Goal: Task Accomplishment & Management: Complete application form

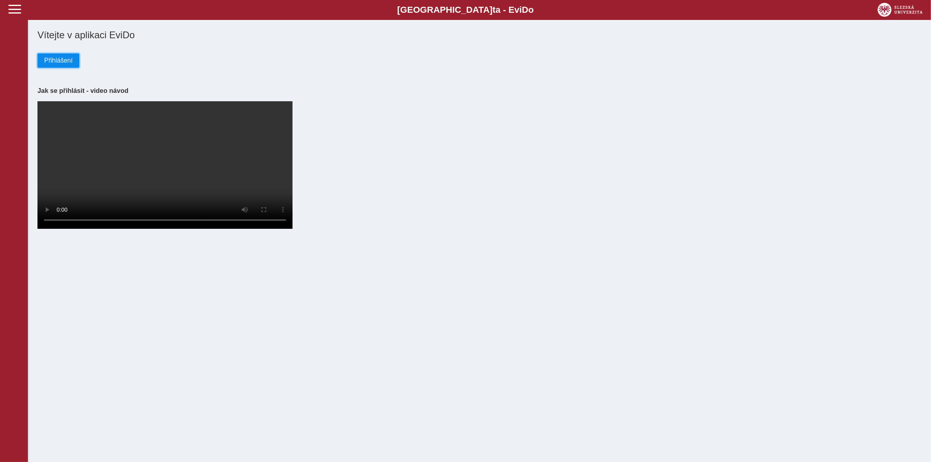
click at [56, 62] on span "Přihlášení" at bounding box center [58, 60] width 28 height 7
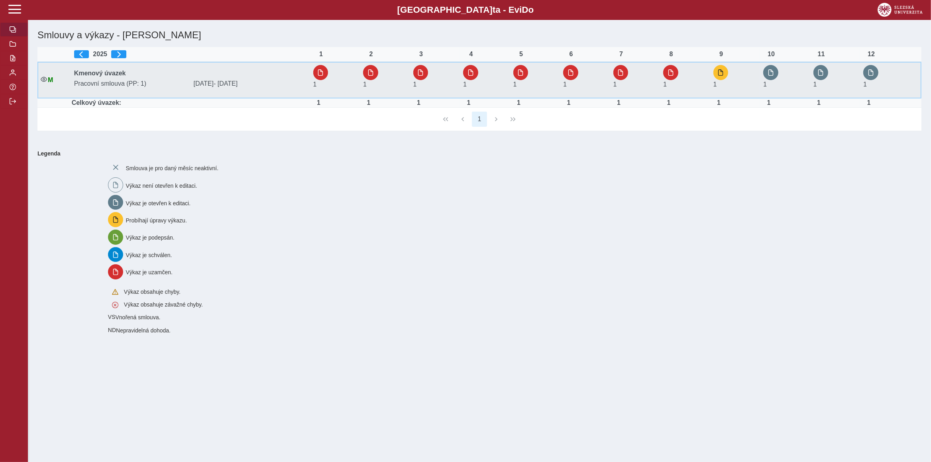
click at [731, 76] on div "1" at bounding box center [725, 80] width 22 height 30
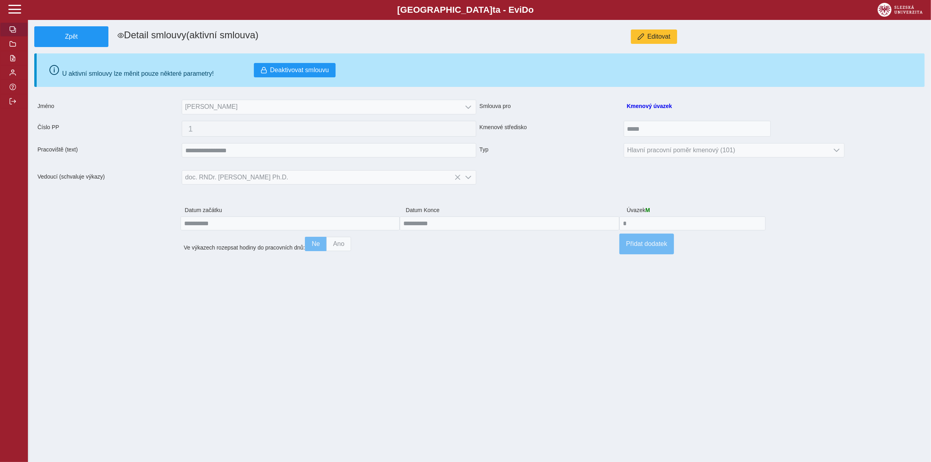
click at [20, 37] on button "button" at bounding box center [14, 29] width 28 height 14
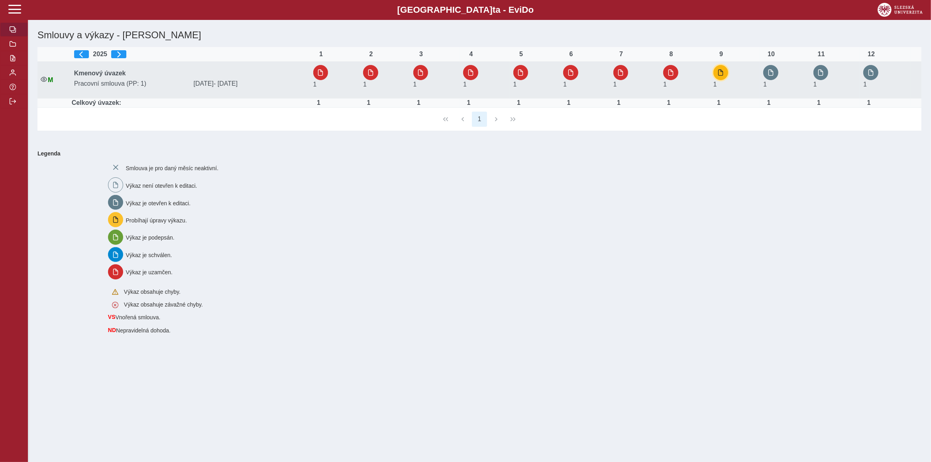
click at [722, 76] on span "button" at bounding box center [721, 72] width 6 height 6
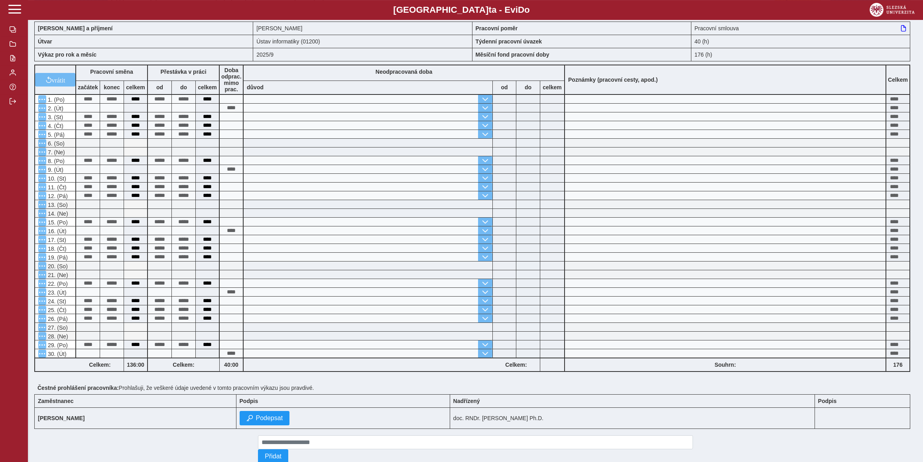
scroll to position [32, 0]
click at [283, 421] on span "Podepsat" at bounding box center [269, 417] width 27 height 7
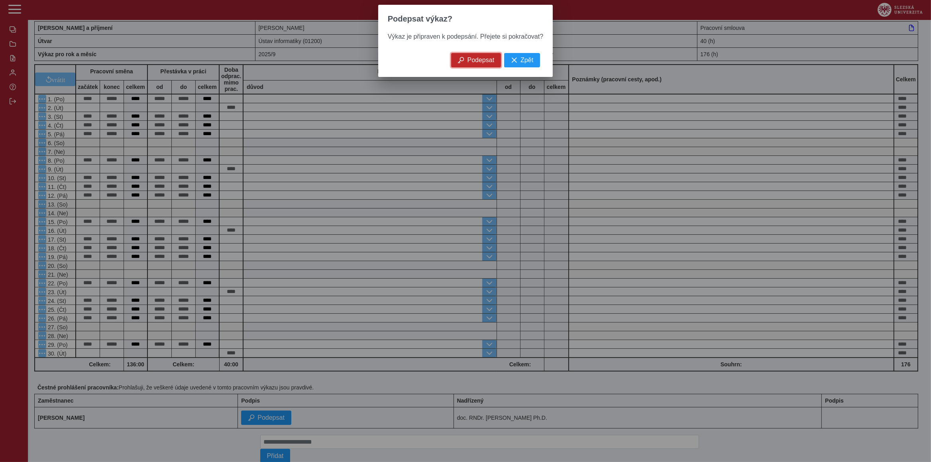
click at [488, 60] on span "Podepsat" at bounding box center [481, 60] width 27 height 7
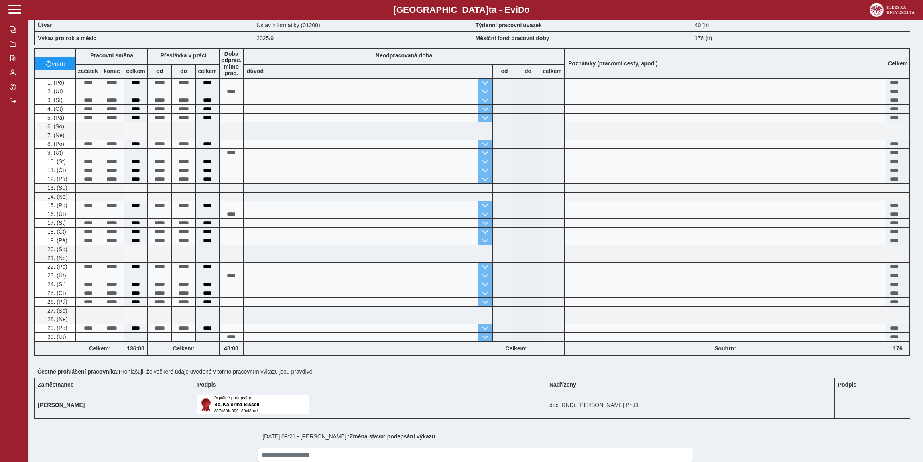
scroll to position [0, 0]
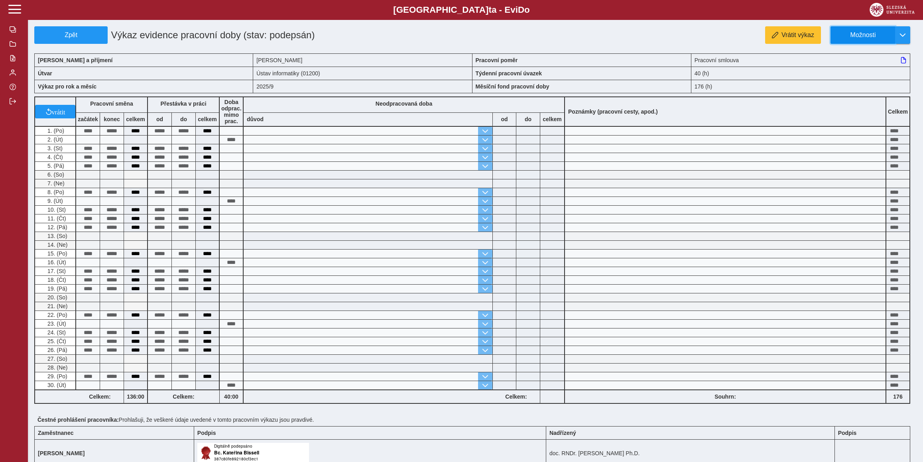
click at [864, 33] on span "Možnosti" at bounding box center [862, 34] width 51 height 7
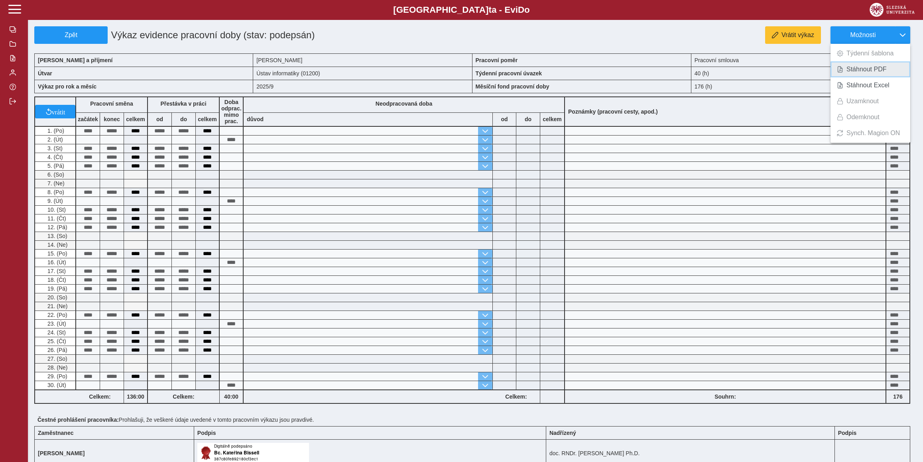
click at [867, 71] on span "Stáhnout PDF" at bounding box center [866, 69] width 40 height 6
